Goal: Task Accomplishment & Management: Manage account settings

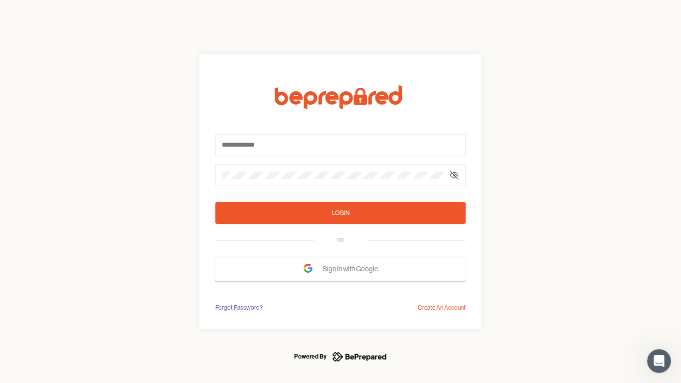
click at [340, 191] on form "Login OR Sign In with Google" at bounding box center [340, 182] width 250 height 195
click at [454, 175] on icon at bounding box center [454, 175] width 8 height 8
click at [340, 213] on div "Login" at bounding box center [340, 213] width 17 height 10
click at [340, 269] on span "Sign In with Google" at bounding box center [352, 269] width 60 height 18
click at [238, 307] on div "Forgot Password?" at bounding box center [238, 307] width 47 height 10
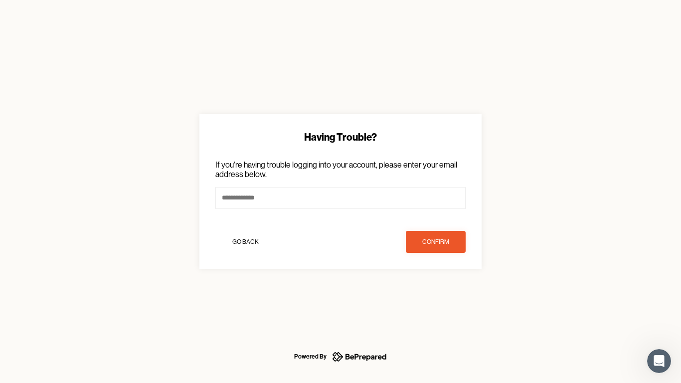
click at [441, 307] on div "Having Trouble? If you're having trouble logging into your account, please ente…" at bounding box center [340, 191] width 681 height 383
click at [659, 361] on icon "Open Intercom Messenger" at bounding box center [659, 361] width 16 height 16
